Goal: Navigation & Orientation: Find specific page/section

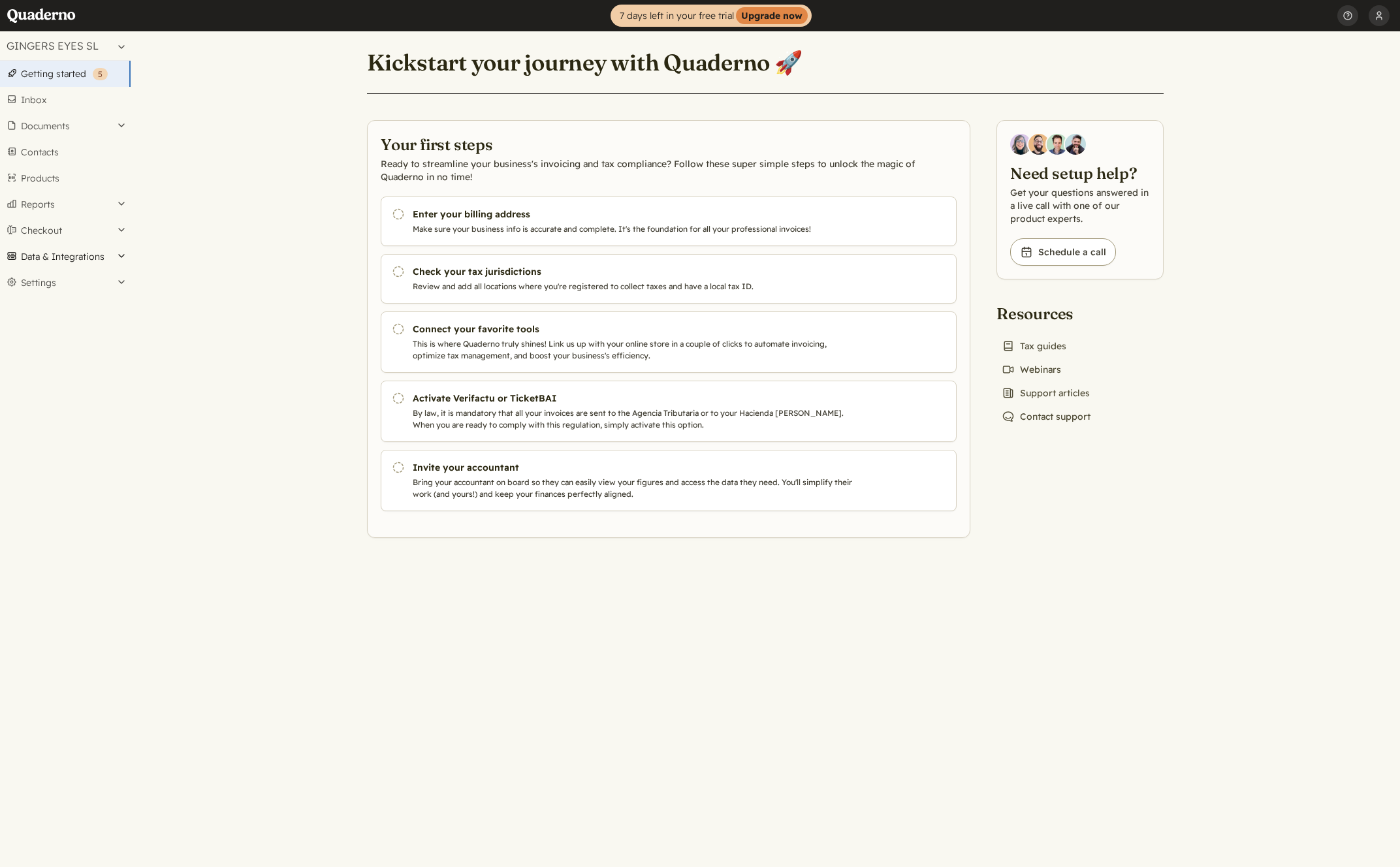
click at [91, 264] on button "Data & Integrations" at bounding box center [65, 257] width 130 height 26
click at [66, 277] on link "Integrations" at bounding box center [65, 279] width 130 height 19
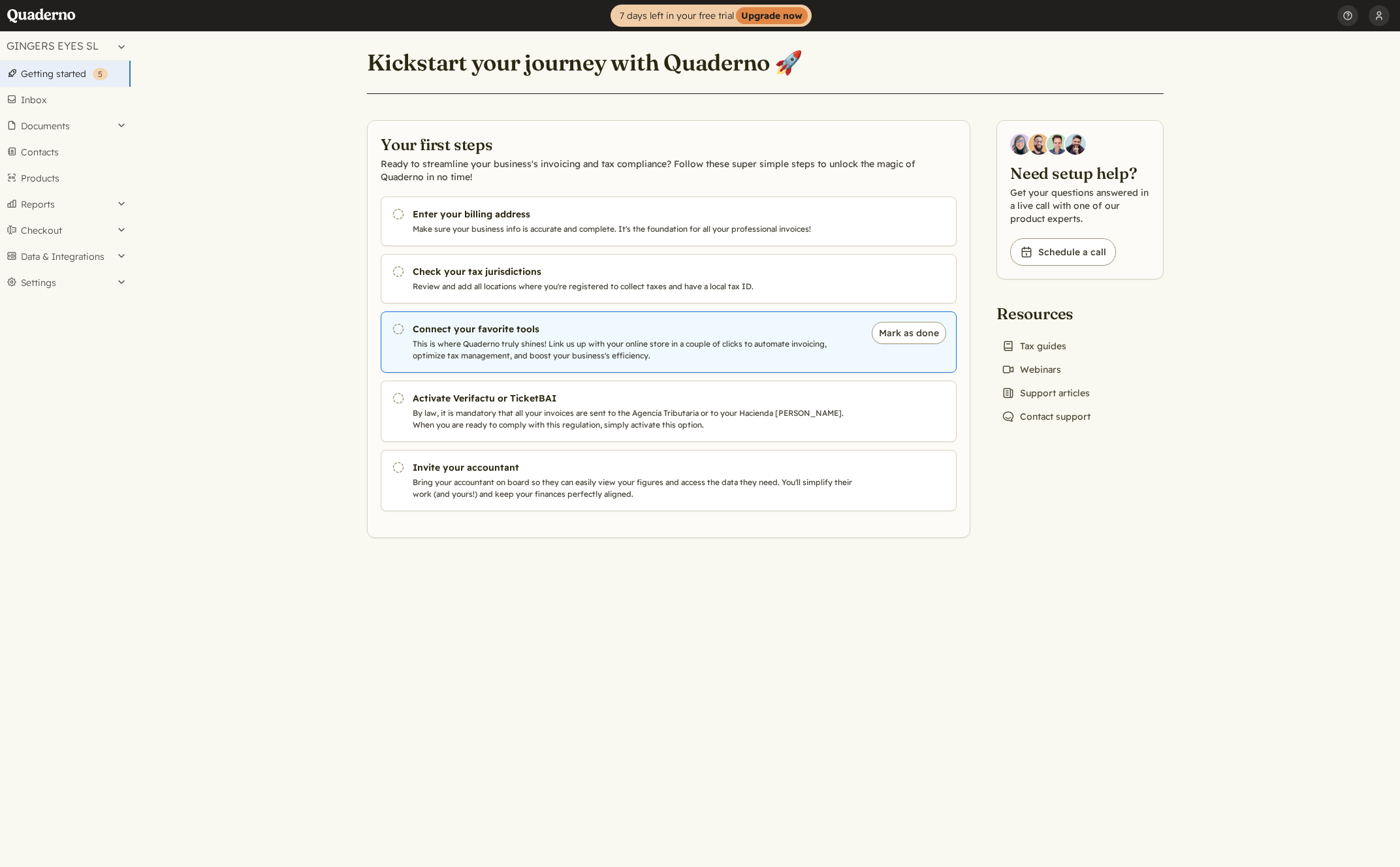
click at [443, 339] on p "This is where Quaderno truly shines! Link us up with your online store in a cou…" at bounding box center [635, 350] width 445 height 23
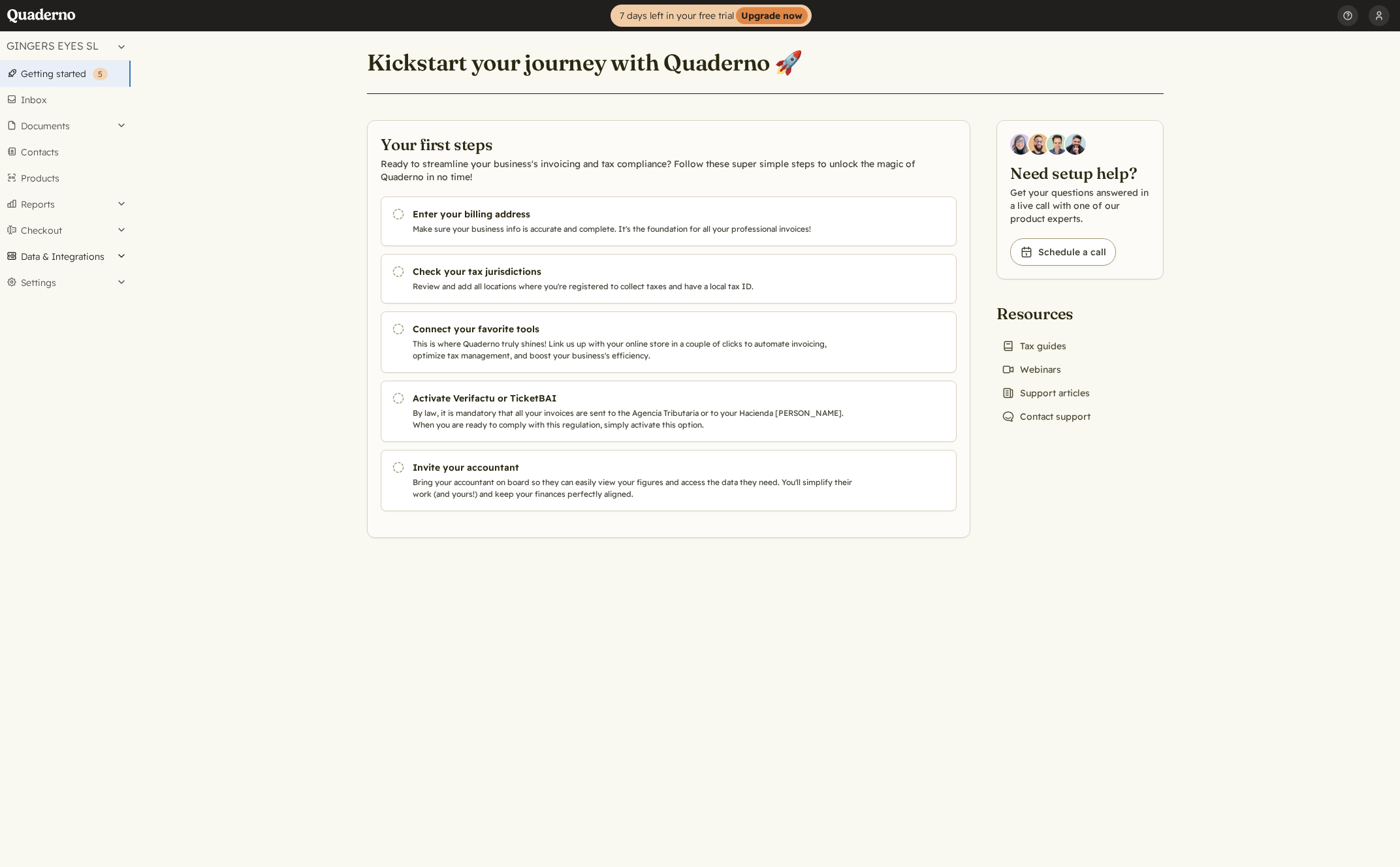
click at [51, 254] on button "Data & Integrations" at bounding box center [65, 257] width 130 height 26
click at [51, 281] on link "Integrations" at bounding box center [65, 279] width 130 height 19
click at [45, 288] on button "Settings" at bounding box center [65, 283] width 130 height 26
click at [55, 395] on link "Translations" at bounding box center [65, 391] width 130 height 19
